Goal: Information Seeking & Learning: Learn about a topic

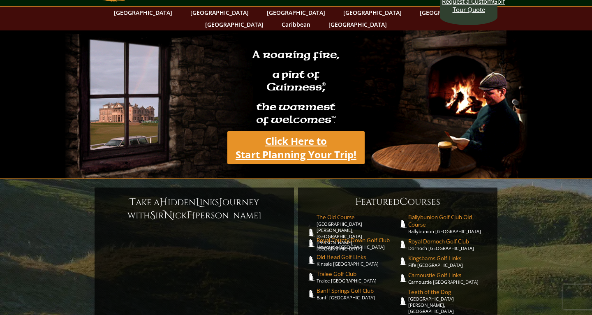
scroll to position [33, 0]
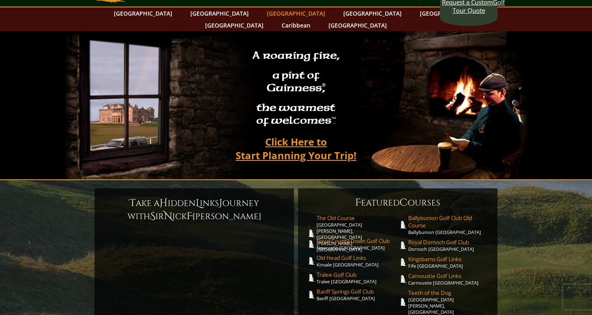
click at [263, 15] on link "[GEOGRAPHIC_DATA]" at bounding box center [296, 13] width 67 height 12
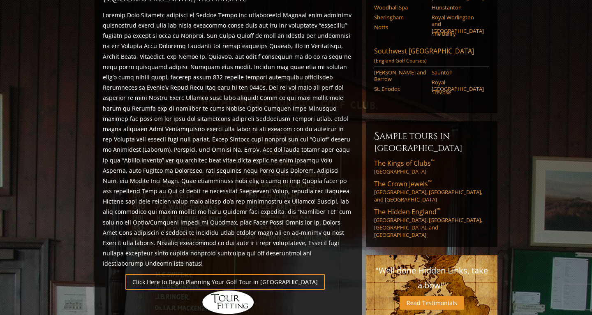
scroll to position [639, 0]
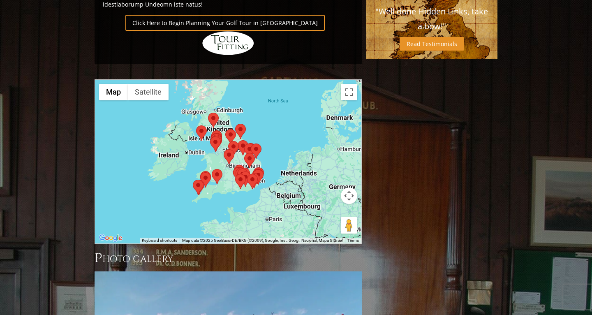
click at [242, 174] on img at bounding box center [240, 181] width 11 height 15
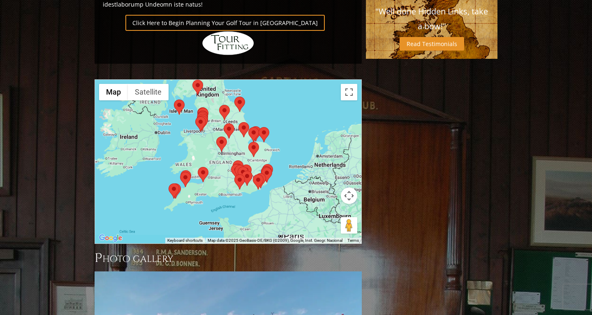
click at [242, 174] on img at bounding box center [239, 181] width 11 height 15
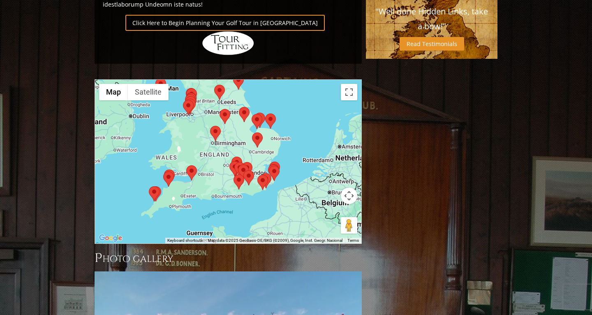
click at [242, 174] on img at bounding box center [238, 181] width 11 height 15
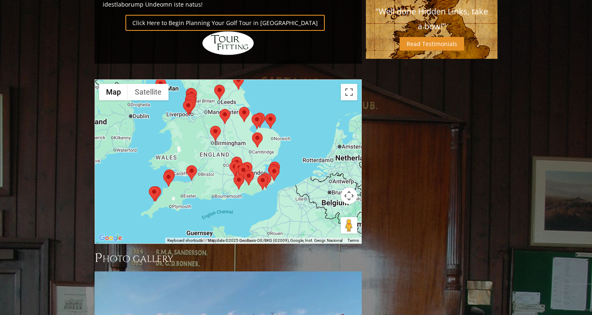
click at [242, 174] on img at bounding box center [238, 181] width 11 height 15
click at [248, 149] on div at bounding box center [228, 162] width 266 height 164
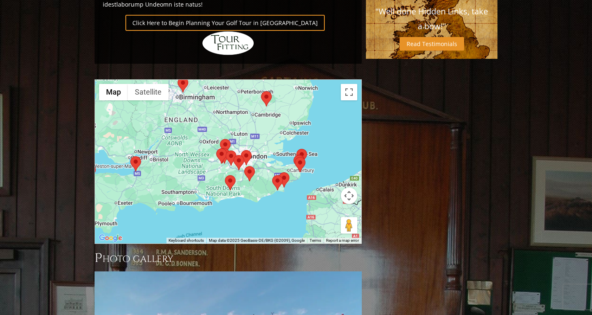
click at [249, 143] on div at bounding box center [228, 162] width 266 height 164
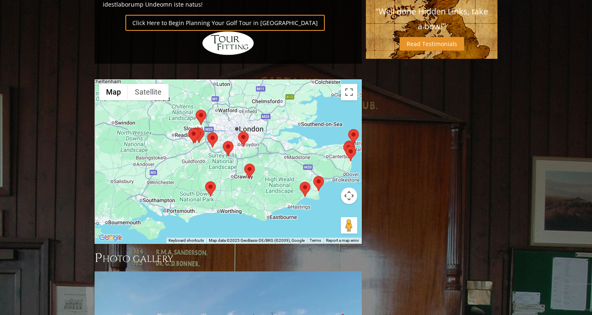
click at [227, 121] on div at bounding box center [228, 162] width 266 height 164
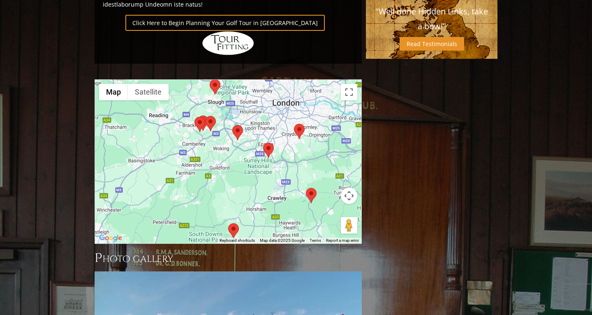
drag, startPoint x: 196, startPoint y: 117, endPoint x: 238, endPoint y: 124, distance: 42.0
click at [238, 124] on div at bounding box center [228, 162] width 266 height 164
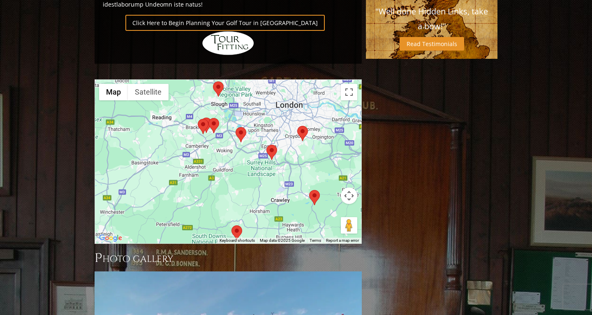
click at [235, 127] on area at bounding box center [235, 127] width 0 height 0
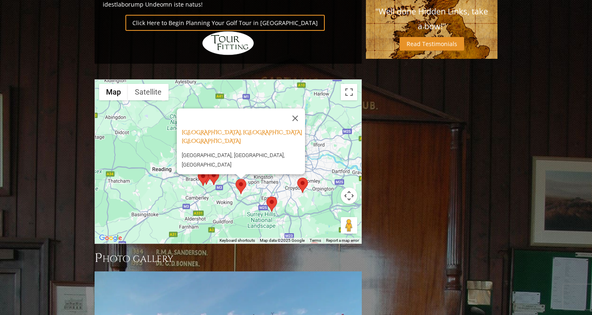
click at [218, 151] on div "St. George’s Hill Golf Club, Weybridge England St George's Hill Golf Club, Golf…" at bounding box center [228, 162] width 266 height 164
click at [297, 108] on button "Close" at bounding box center [295, 118] width 20 height 20
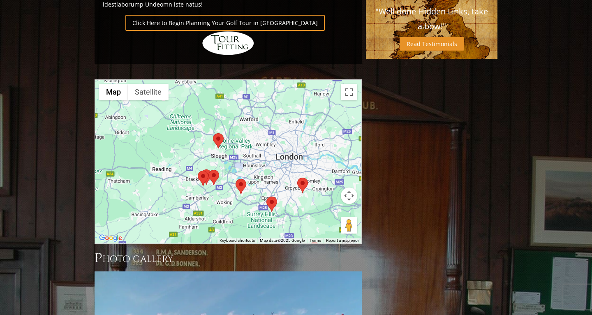
click at [213, 133] on area at bounding box center [213, 133] width 0 height 0
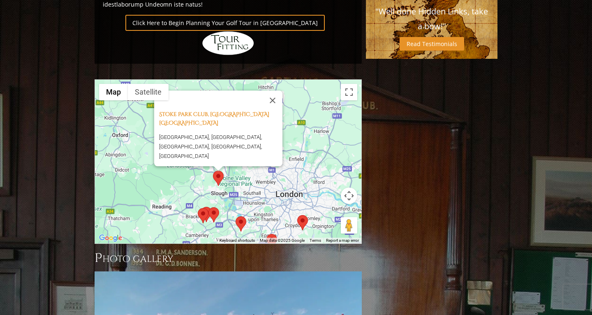
drag, startPoint x: 154, startPoint y: 85, endPoint x: 199, endPoint y: 83, distance: 45.7
click at [200, 90] on div "Stoke Park Club, Stoke Poges England Stoke Park Golf & Country Club, Stoke Poge…" at bounding box center [218, 128] width 128 height 76
click at [208, 208] on img at bounding box center [203, 215] width 11 height 15
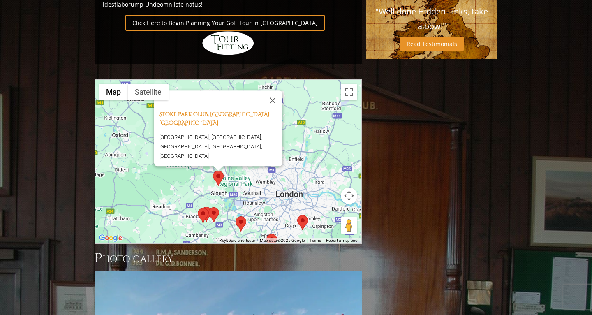
click at [198, 208] on area at bounding box center [198, 208] width 0 height 0
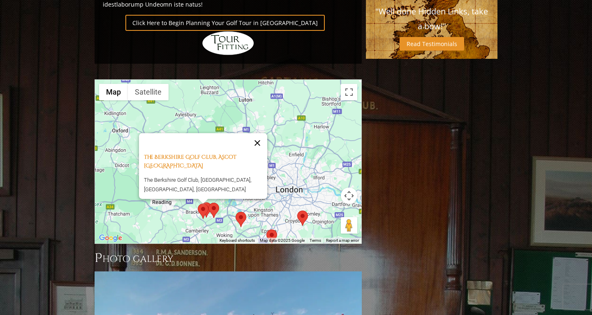
click at [261, 133] on button "Close" at bounding box center [257, 143] width 20 height 20
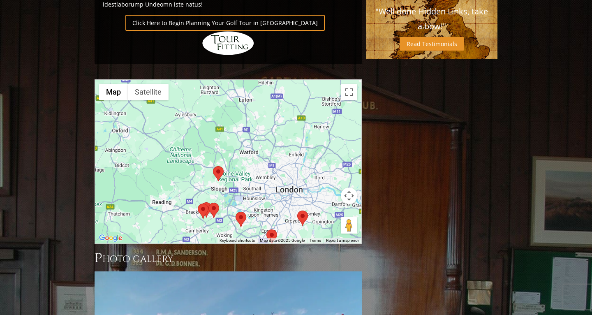
click at [208, 203] on area at bounding box center [208, 203] width 0 height 0
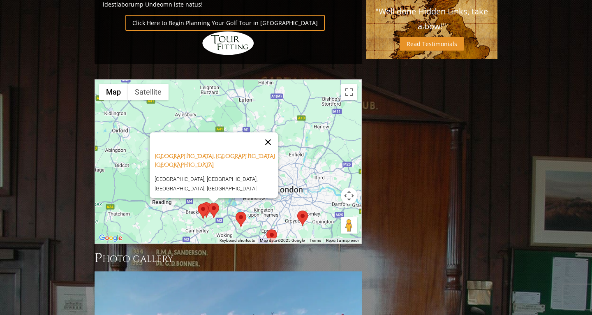
click at [270, 132] on button "Close" at bounding box center [268, 142] width 20 height 20
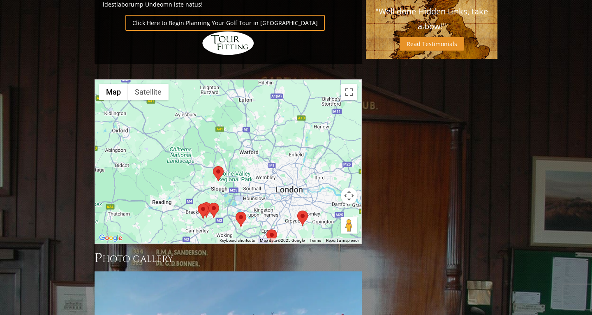
click at [198, 203] on area at bounding box center [198, 203] width 0 height 0
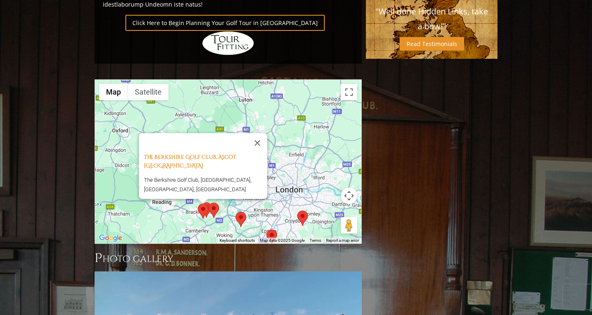
click at [207, 203] on img at bounding box center [203, 210] width 11 height 15
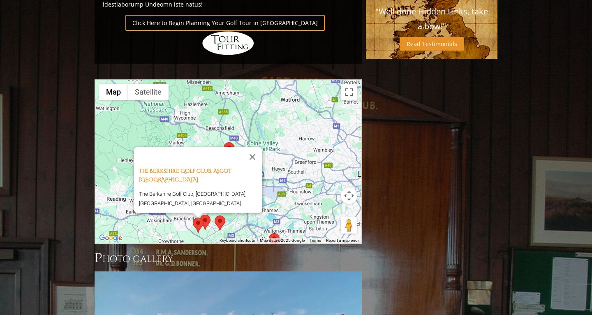
click at [200, 214] on area at bounding box center [200, 214] width 0 height 0
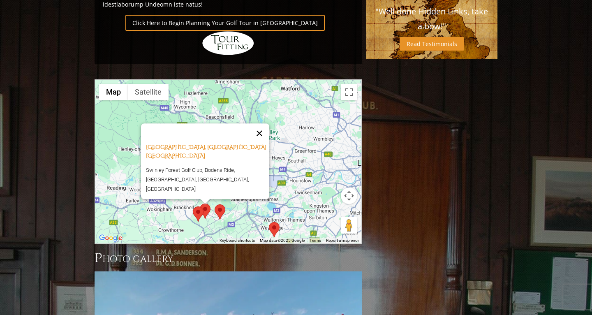
click at [263, 123] on button "Close" at bounding box center [259, 133] width 20 height 20
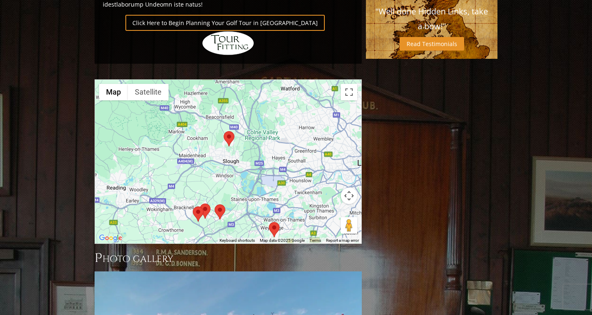
click at [214, 204] on area at bounding box center [214, 204] width 0 height 0
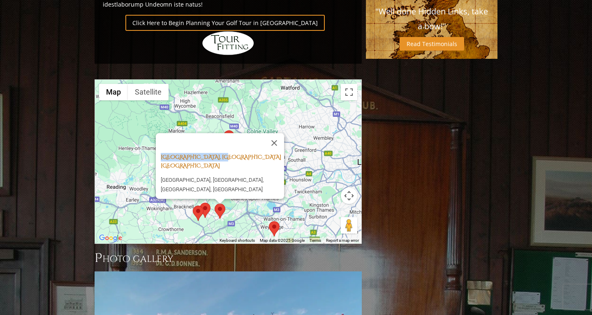
drag, startPoint x: 155, startPoint y: 113, endPoint x: 232, endPoint y: 115, distance: 76.9
click at [232, 133] on div "Sunningdale Golf Club, Sunningdale England Sunningdale Golf Club, Sunningdale, …" at bounding box center [220, 166] width 128 height 66
copy link "Sunningdale Golf Club"
click at [256, 177] on div "Sunningdale Golf Club, Sunningdale England Sunningdale Golf Club, Sunningdale, …" at bounding box center [228, 162] width 266 height 164
click at [193, 205] on area at bounding box center [193, 205] width 0 height 0
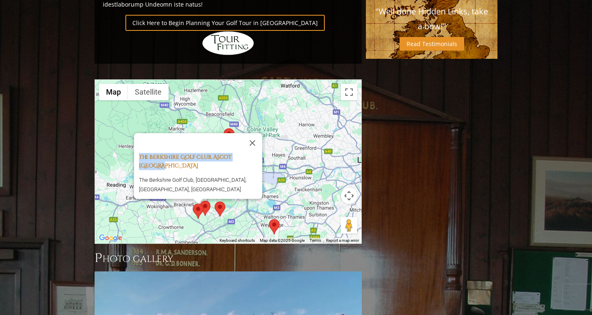
drag, startPoint x: 133, startPoint y: 111, endPoint x: 163, endPoint y: 121, distance: 32.2
click at [163, 133] on div "The Berkshire Golf Club, Ascot England The Berkshire Golf Club, Swinley Road, A…" at bounding box center [198, 166] width 128 height 66
copy link "The Berkshire Golf Club, Ascot [GEOGRAPHIC_DATA]"
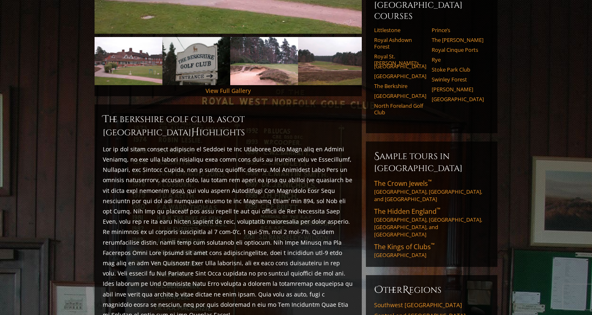
scroll to position [261, 0]
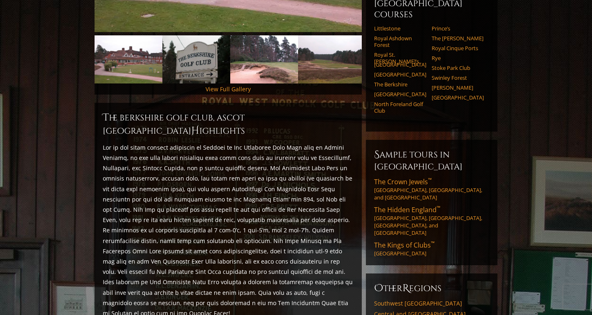
click at [122, 142] on p at bounding box center [228, 230] width 251 height 176
copy p "Wentworth"
